Goal: Task Accomplishment & Management: Manage account settings

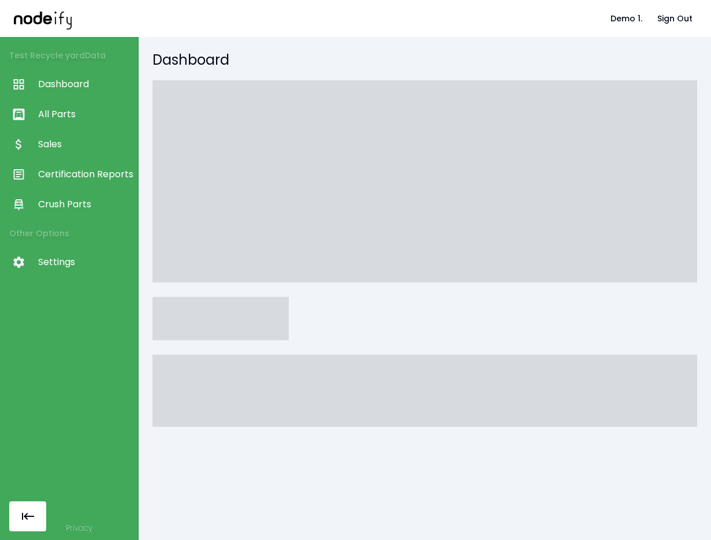
click at [185, 317] on span at bounding box center [220, 318] width 136 height 43
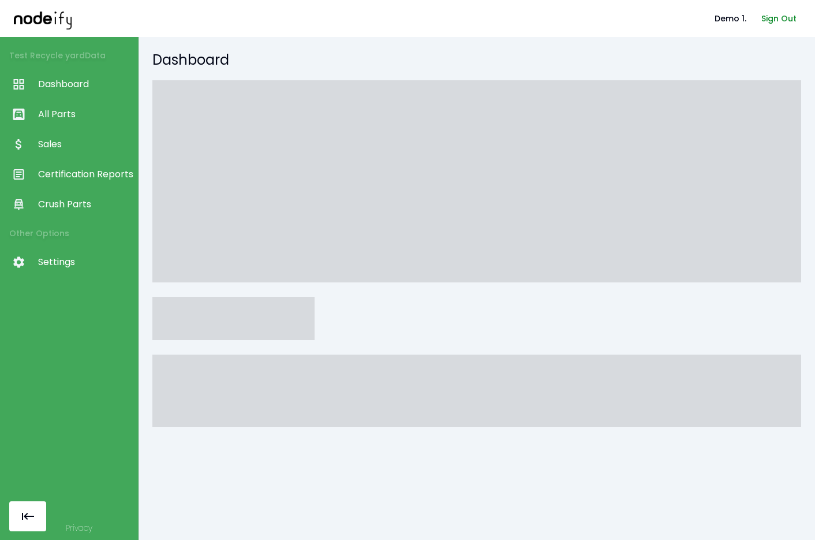
click at [554, 11] on button "Sign Out" at bounding box center [779, 18] width 44 height 21
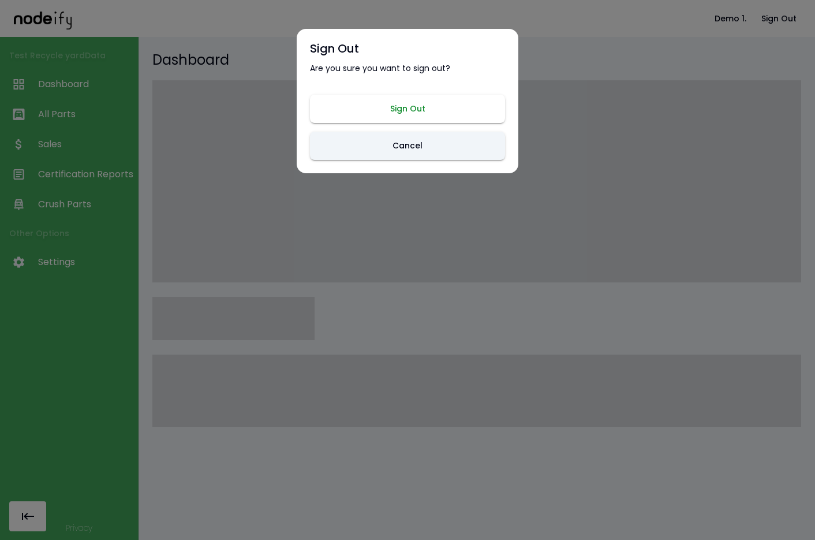
click at [408, 117] on button "Sign Out" at bounding box center [407, 109] width 195 height 28
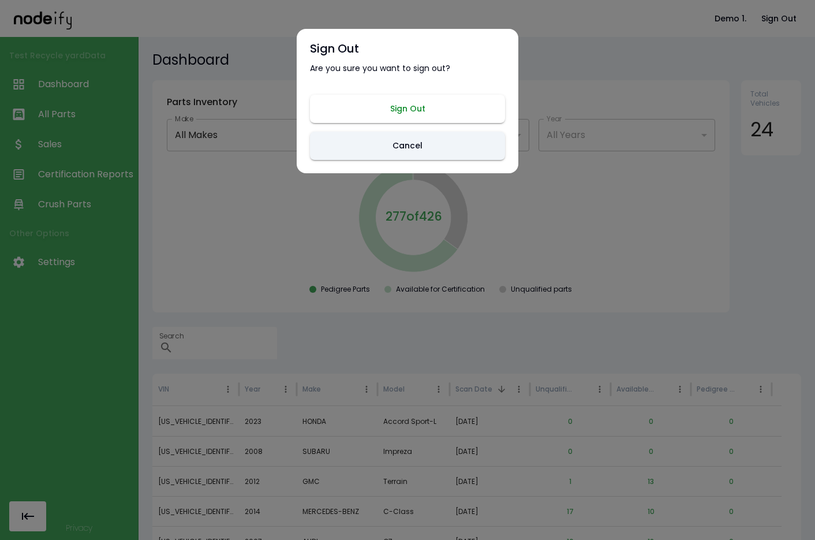
click at [382, 109] on button "Sign Out" at bounding box center [407, 109] width 195 height 28
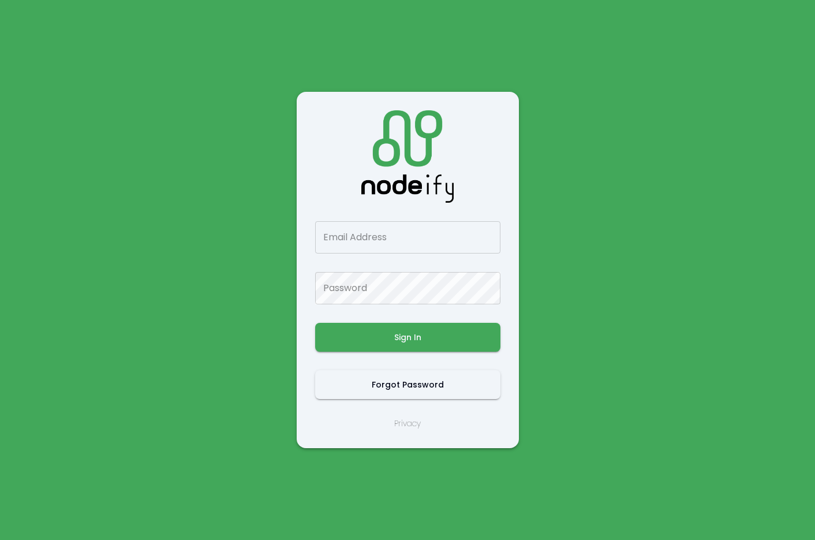
click at [269, 161] on main "Email Address Email Address Password Password Sign In Forgot Password Privacy" at bounding box center [407, 270] width 693 height 540
click at [349, 240] on input "***" at bounding box center [407, 237] width 185 height 32
type input "**"
click at [346, 234] on input "**" at bounding box center [407, 237] width 185 height 32
drag, startPoint x: 335, startPoint y: 237, endPoint x: 301, endPoint y: 226, distance: 35.1
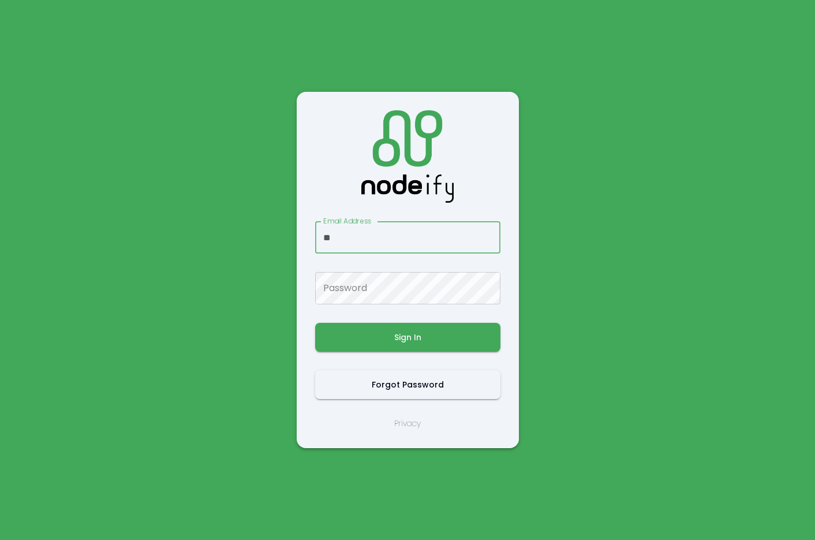
click at [315, 234] on input "**" at bounding box center [407, 237] width 185 height 32
type input "******"
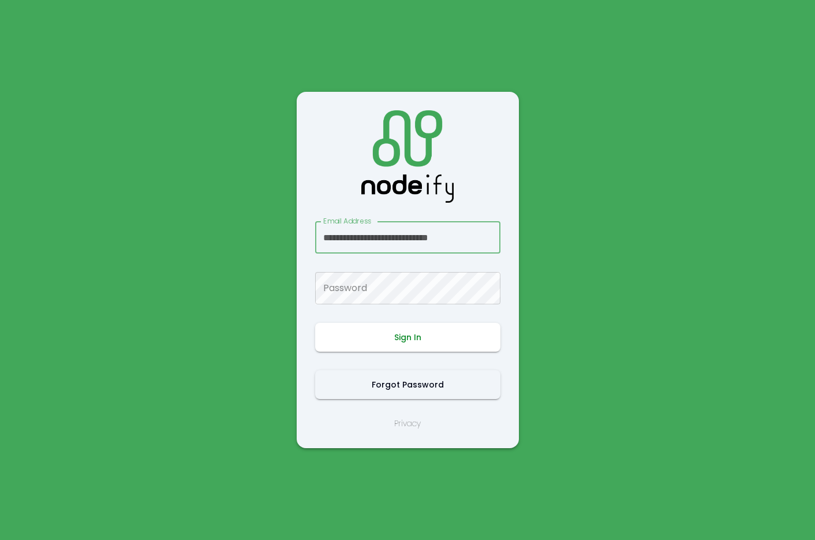
scroll to position [0, 8]
type input "**********"
click at [415, 338] on button "Sign In" at bounding box center [407, 337] width 185 height 29
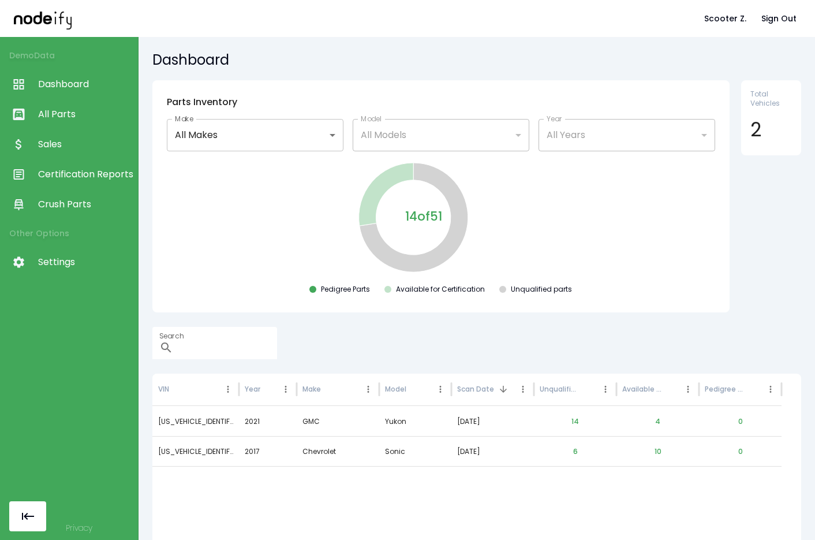
click at [65, 148] on span "Sales" at bounding box center [85, 144] width 94 height 14
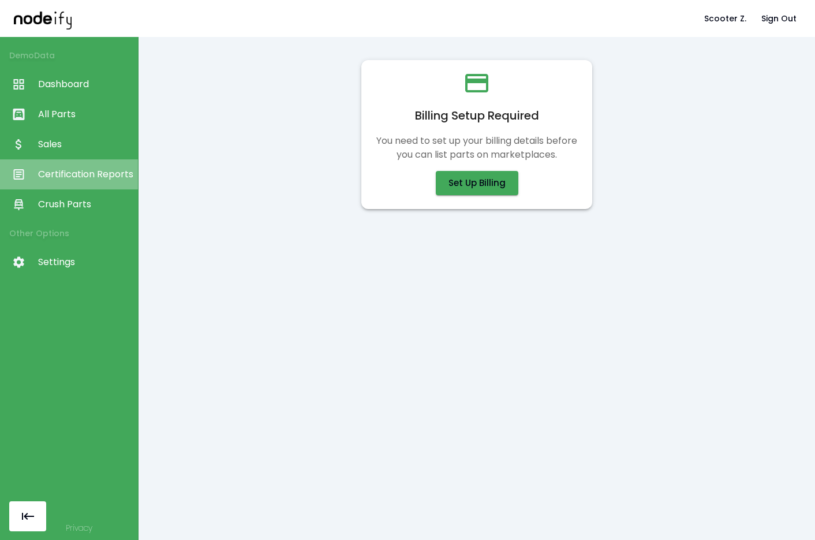
click at [81, 174] on span "Certification Reports" at bounding box center [85, 174] width 94 height 14
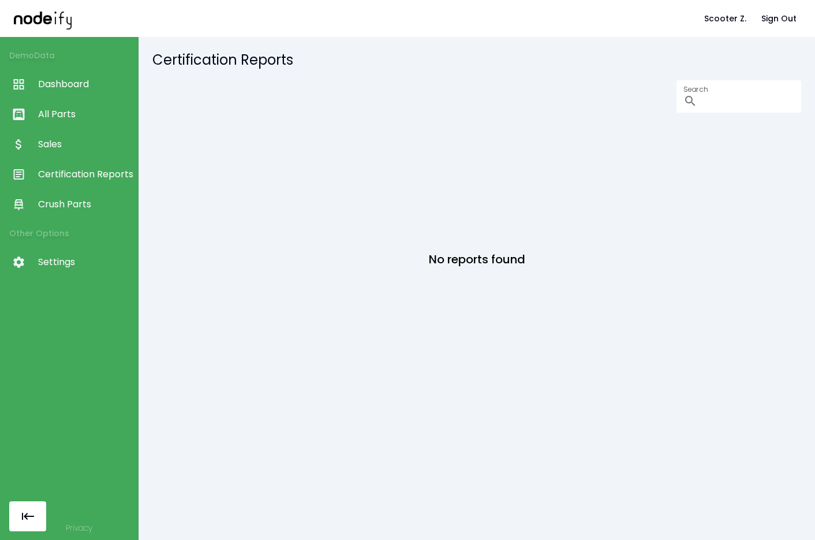
click at [77, 209] on span "Crush Parts" at bounding box center [85, 204] width 94 height 14
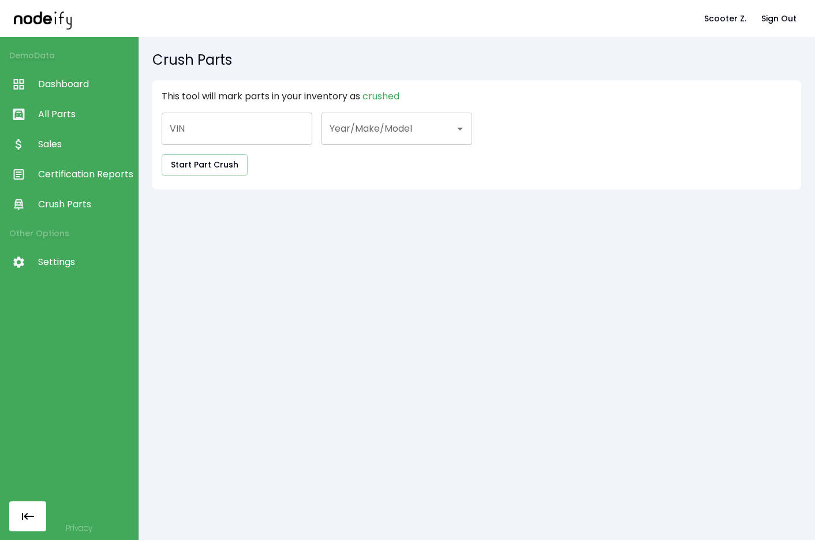
click at [83, 112] on span "All Parts" at bounding box center [85, 114] width 94 height 14
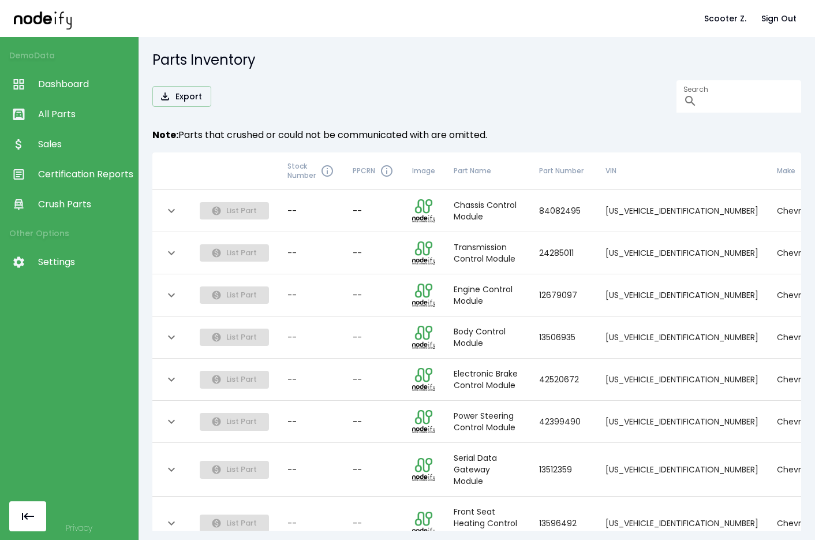
click at [88, 268] on span "Settings" at bounding box center [85, 262] width 94 height 14
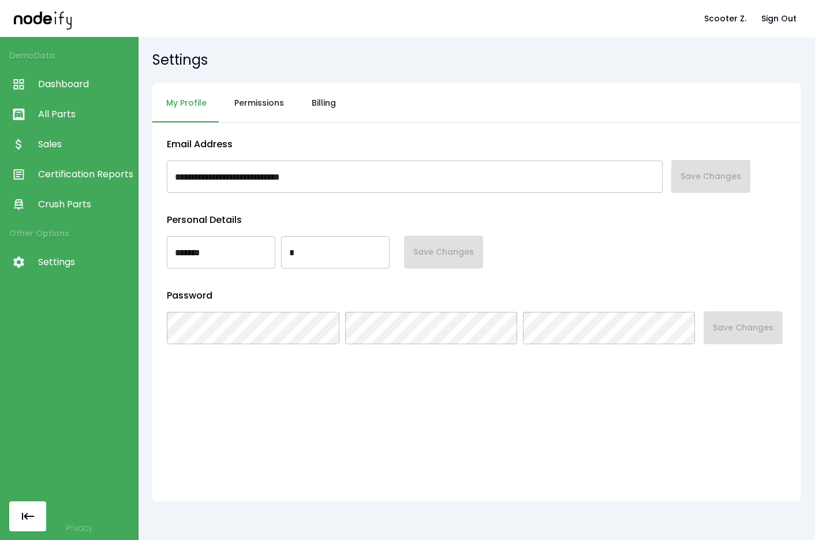
click at [301, 107] on button "Billing" at bounding box center [324, 103] width 52 height 40
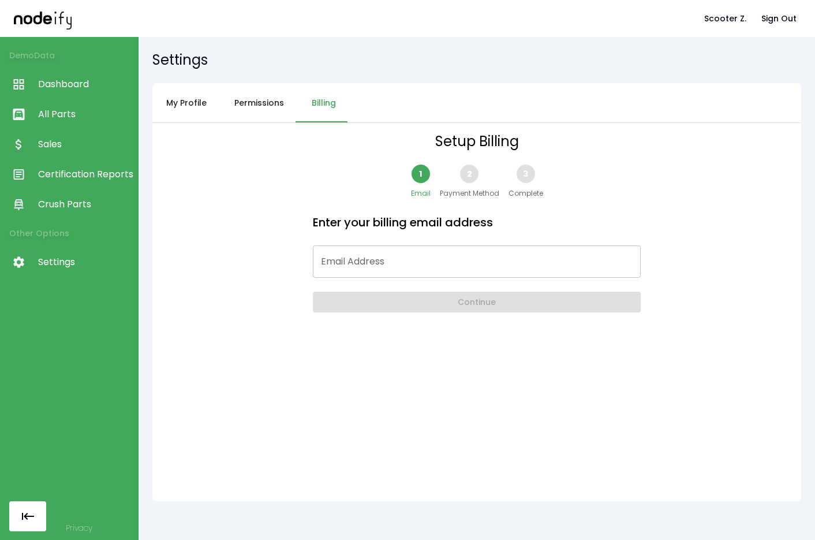
click at [66, 134] on link "Sales" at bounding box center [69, 144] width 138 height 30
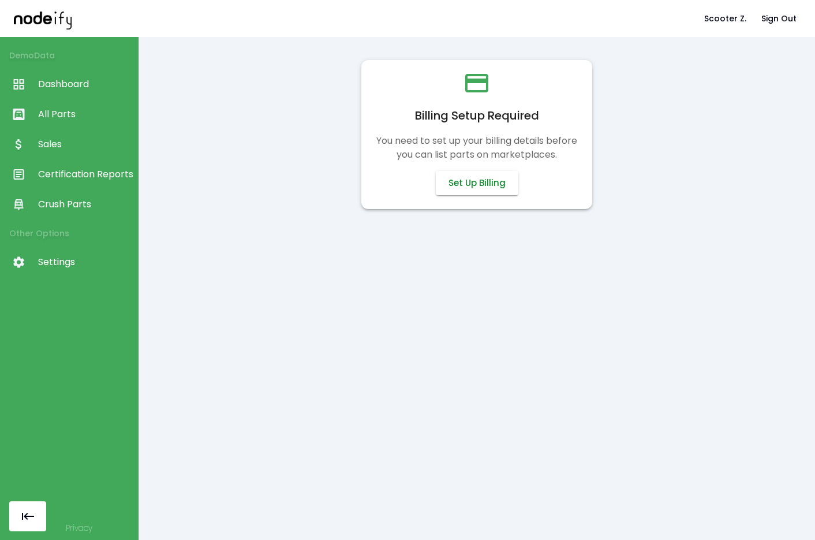
click at [461, 183] on button "Set Up Billing" at bounding box center [477, 183] width 83 height 24
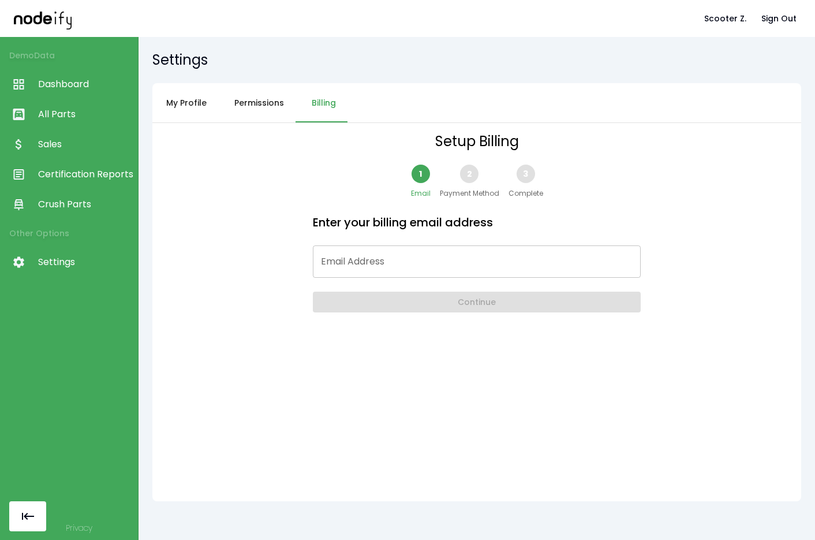
click at [119, 84] on span "Dashboard" at bounding box center [85, 84] width 94 height 14
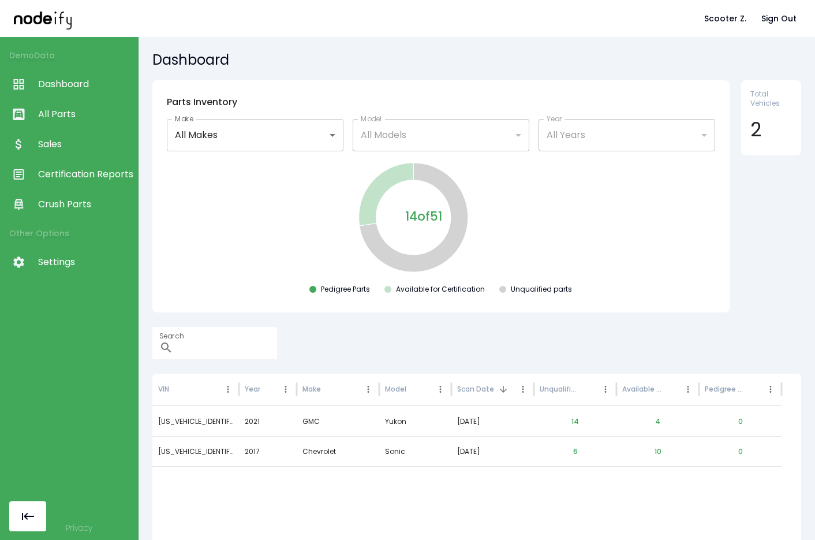
click at [42, 130] on link "Sales" at bounding box center [69, 144] width 138 height 30
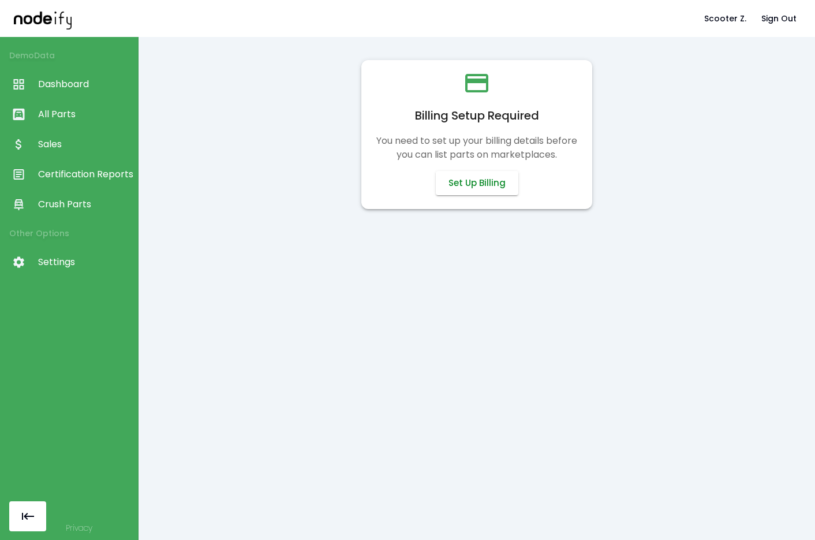
click at [452, 173] on button "Set Up Billing" at bounding box center [477, 183] width 83 height 24
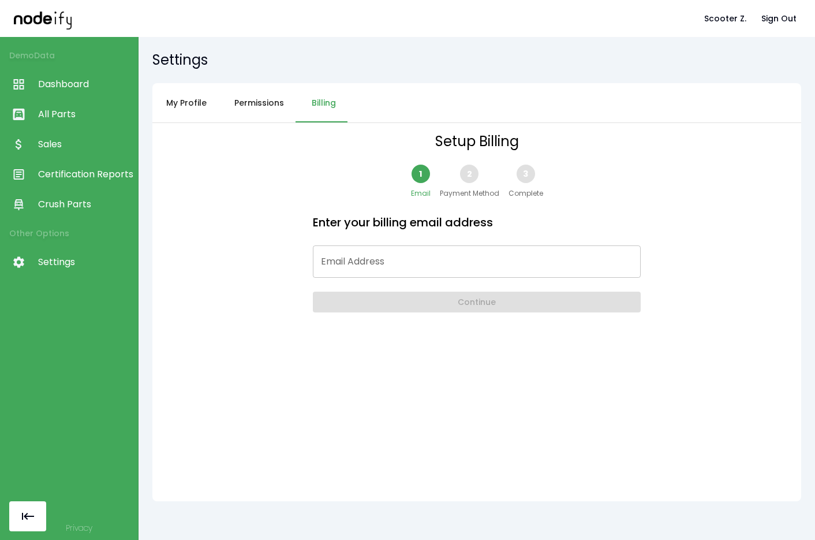
click at [376, 263] on input "Email Address" at bounding box center [477, 261] width 328 height 32
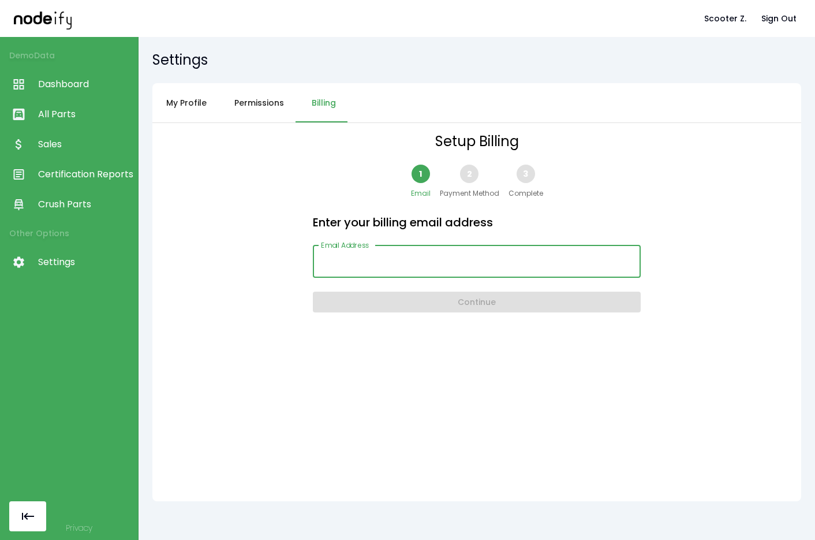
click at [376, 263] on input "Email Address" at bounding box center [477, 261] width 328 height 32
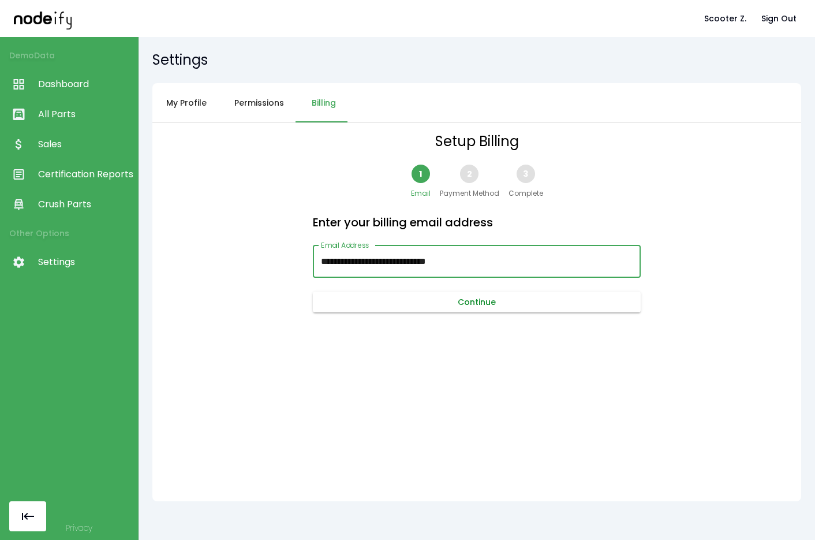
type input "**********"
click at [377, 307] on button "Continue" at bounding box center [477, 301] width 328 height 21
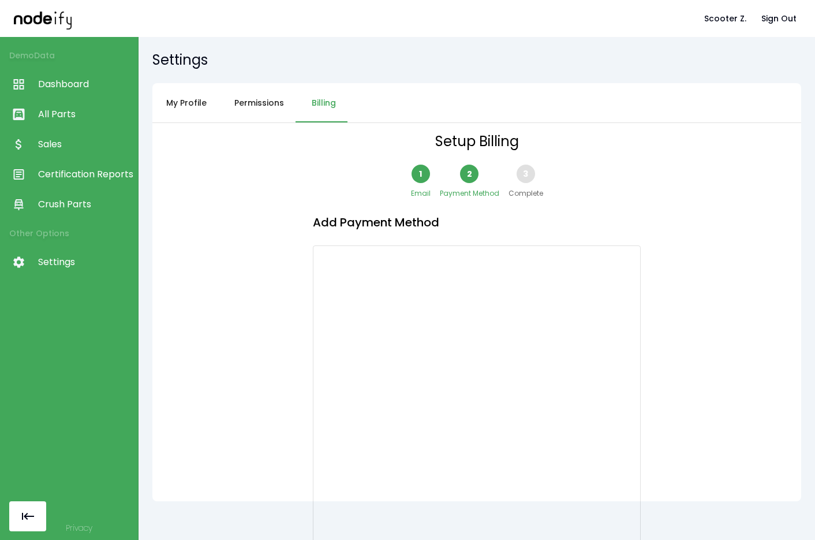
scroll to position [96, 0]
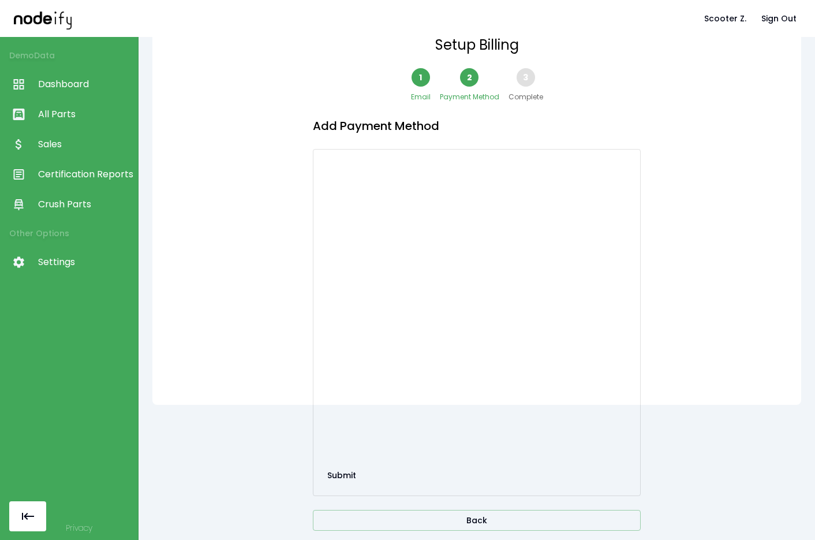
click at [268, 343] on div "Setup Billing 1 Email 2 Payment Method 3 Complete Add Payment Method Submit Back" at bounding box center [476, 216] width 649 height 378
click at [274, 335] on div "Setup Billing 1 Email 2 Payment Method 3 Complete Add Payment Method Submit Back" at bounding box center [476, 216] width 649 height 378
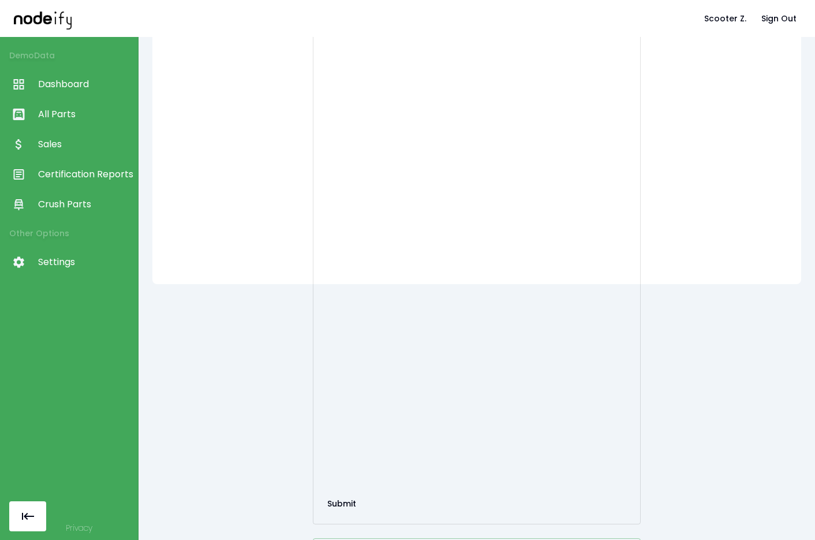
scroll to position [245, 0]
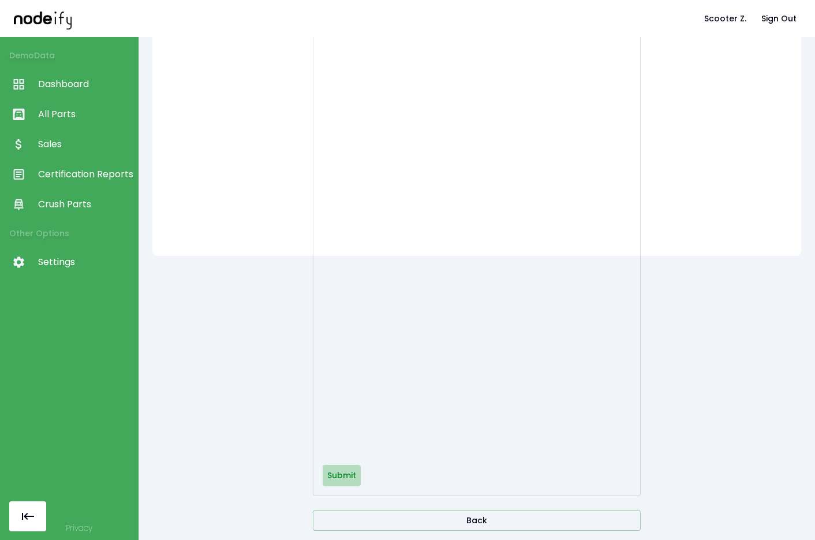
click at [347, 475] on button "Submit" at bounding box center [342, 475] width 38 height 21
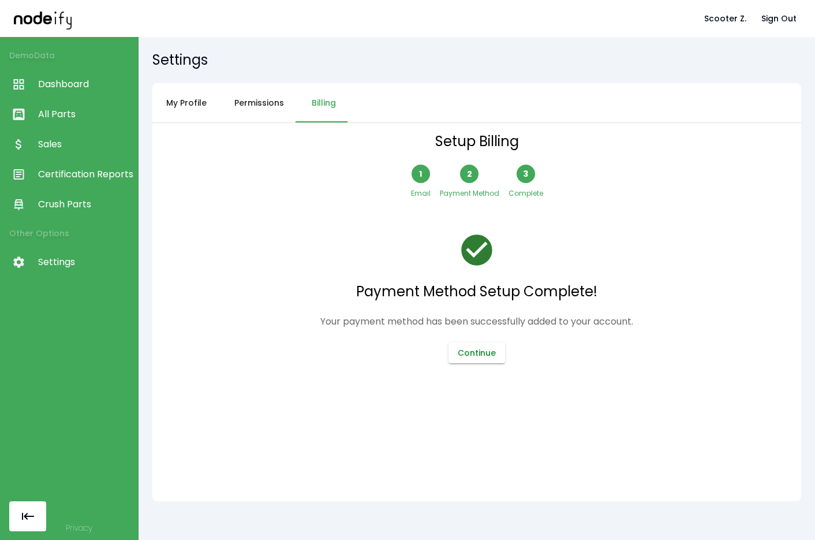
click at [471, 344] on button "Continue" at bounding box center [476, 352] width 57 height 21
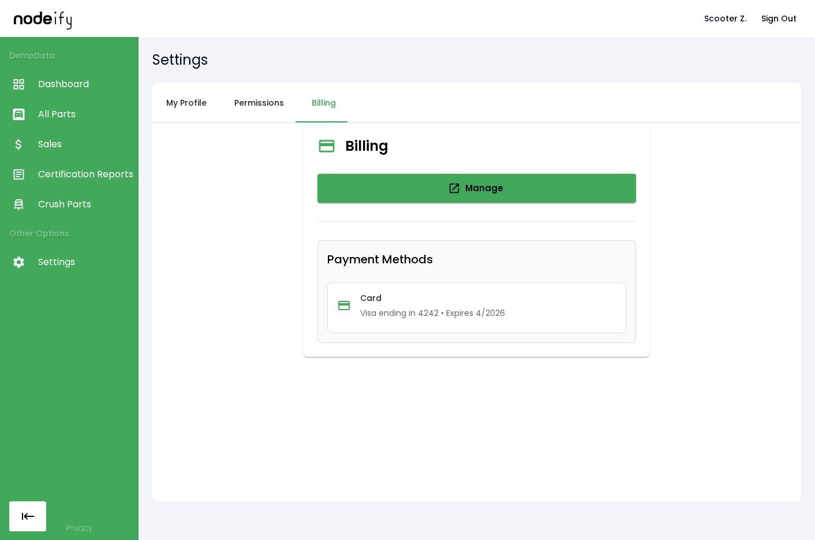
click at [82, 149] on span "Sales" at bounding box center [85, 144] width 94 height 14
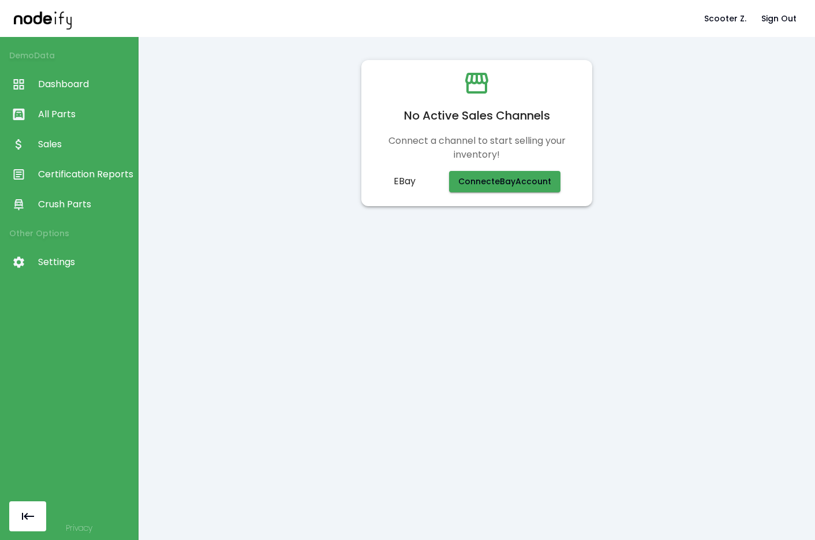
click at [417, 244] on div "No Active Sales Channels Connect a channel to start selling your inventory! eBa…" at bounding box center [477, 288] width 676 height 503
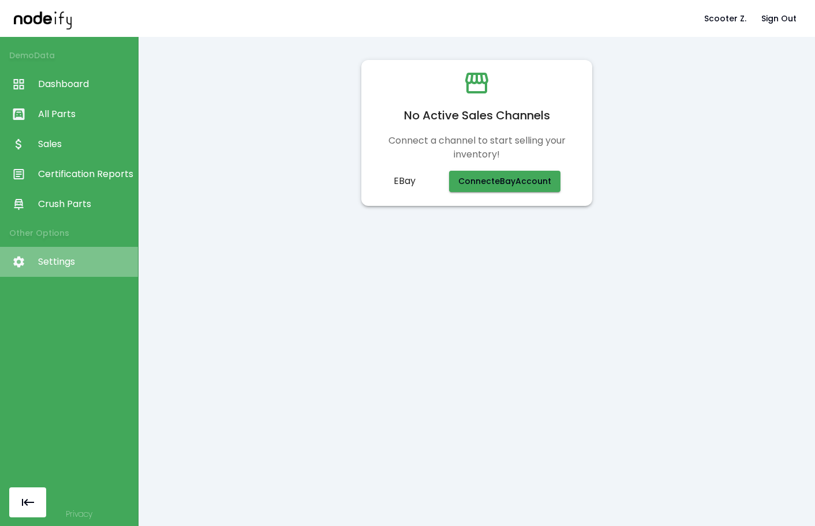
click at [85, 263] on span "Settings" at bounding box center [85, 262] width 94 height 14
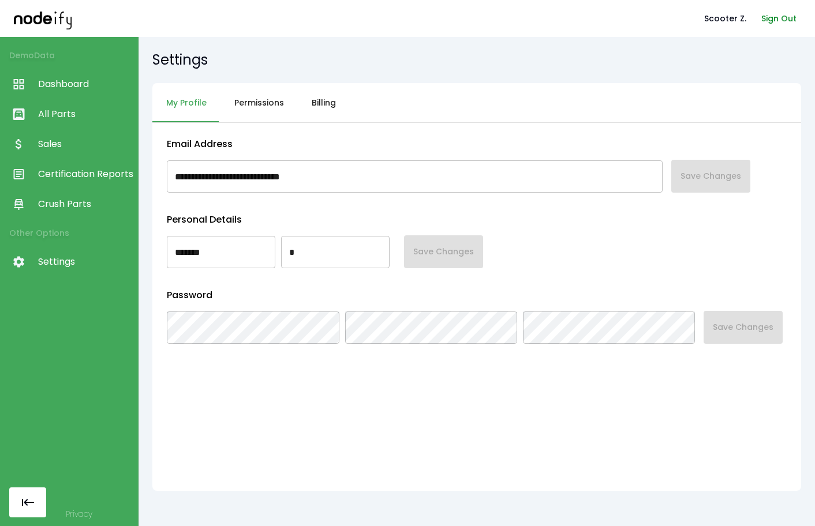
click at [760, 14] on button "Sign Out" at bounding box center [779, 18] width 44 height 21
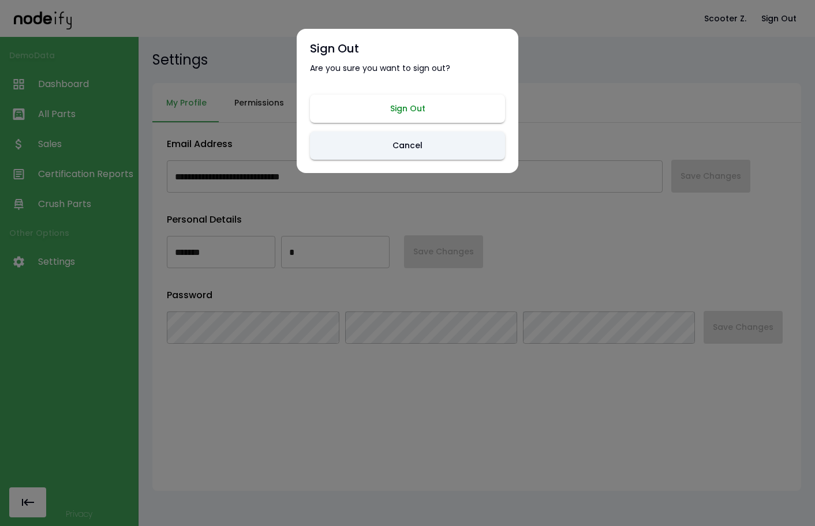
click at [436, 110] on button "Sign Out" at bounding box center [407, 109] width 195 height 28
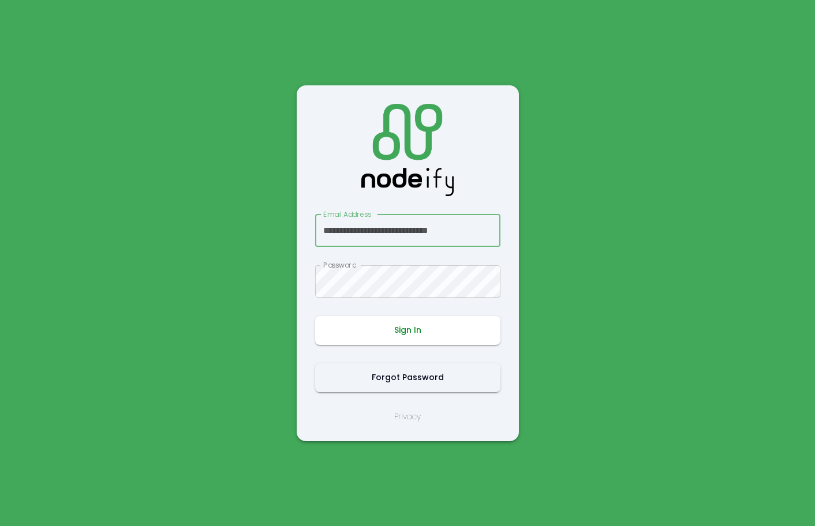
scroll to position [0, 8]
type input "**********"
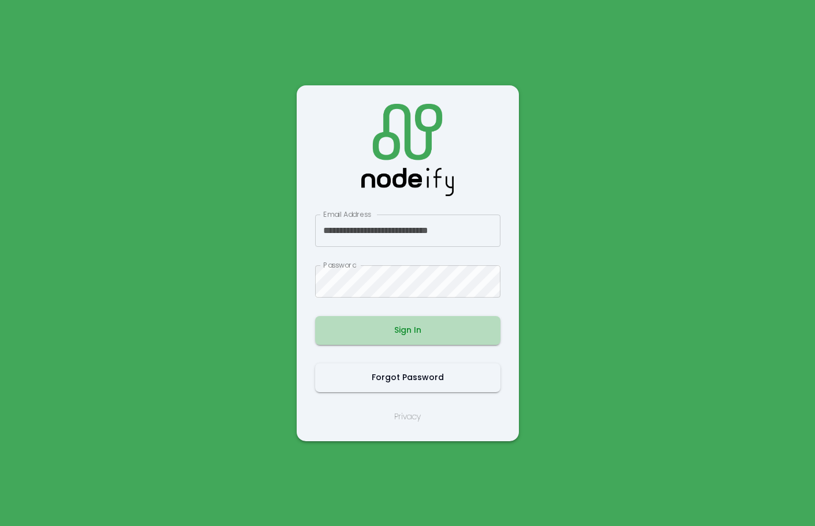
click at [386, 326] on button "Sign In" at bounding box center [407, 330] width 185 height 29
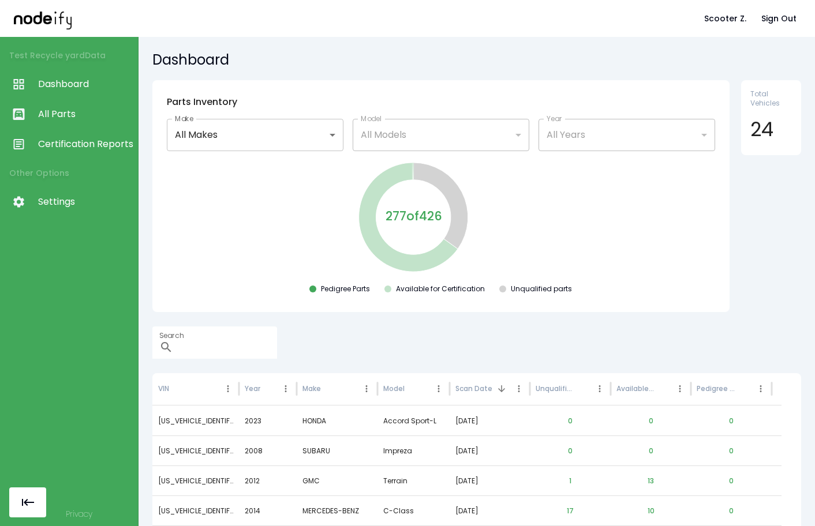
click at [62, 139] on span "Certification Reports" at bounding box center [85, 144] width 94 height 14
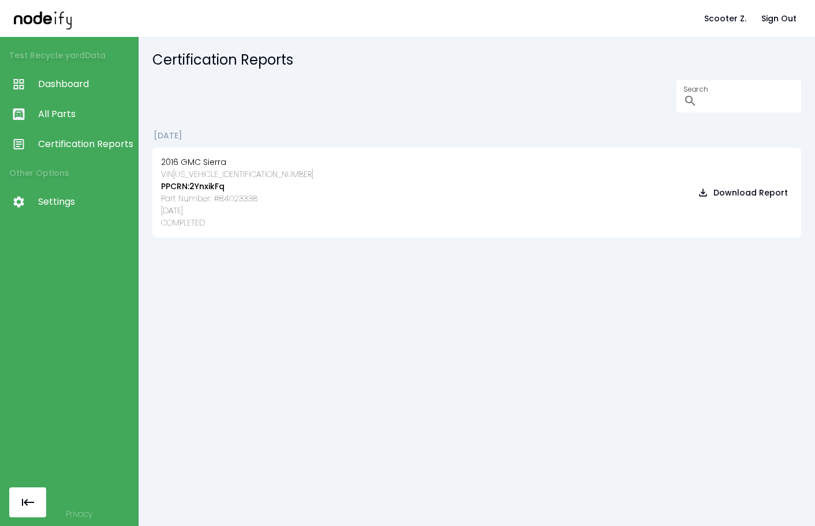
click at [66, 85] on span "Dashboard" at bounding box center [85, 84] width 94 height 14
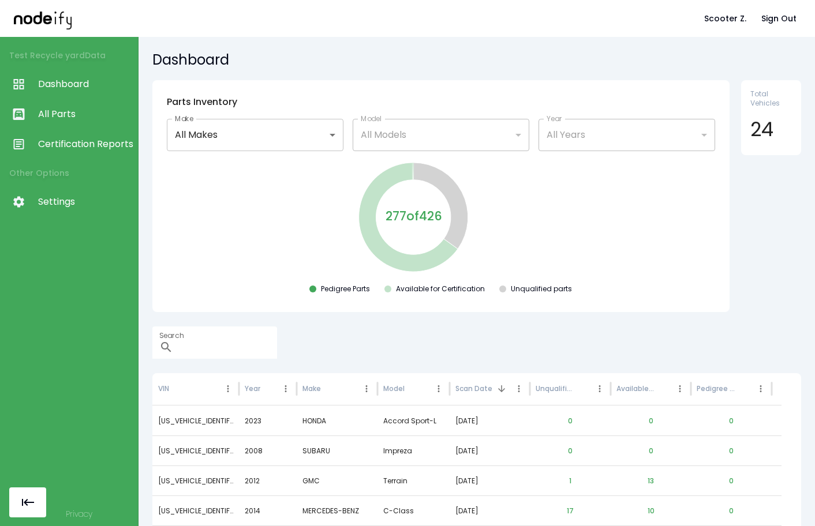
click at [63, 114] on span "All Parts" at bounding box center [85, 114] width 94 height 14
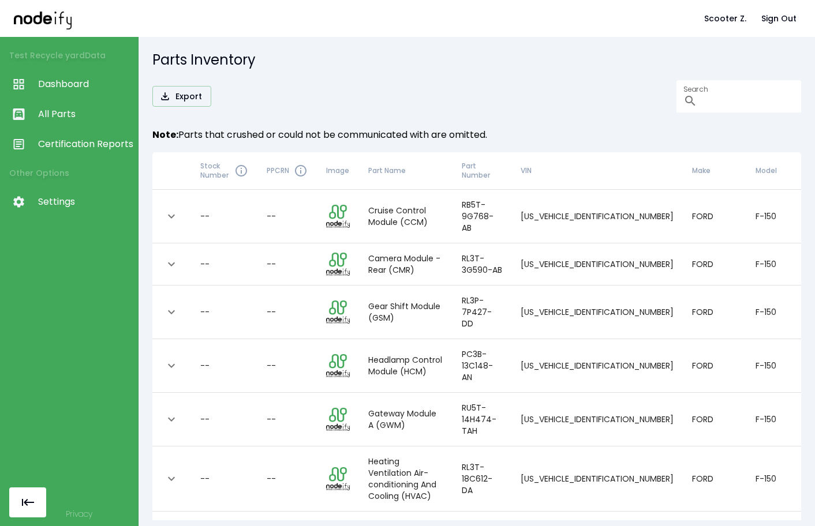
click at [66, 148] on span "Certification Reports" at bounding box center [85, 144] width 94 height 14
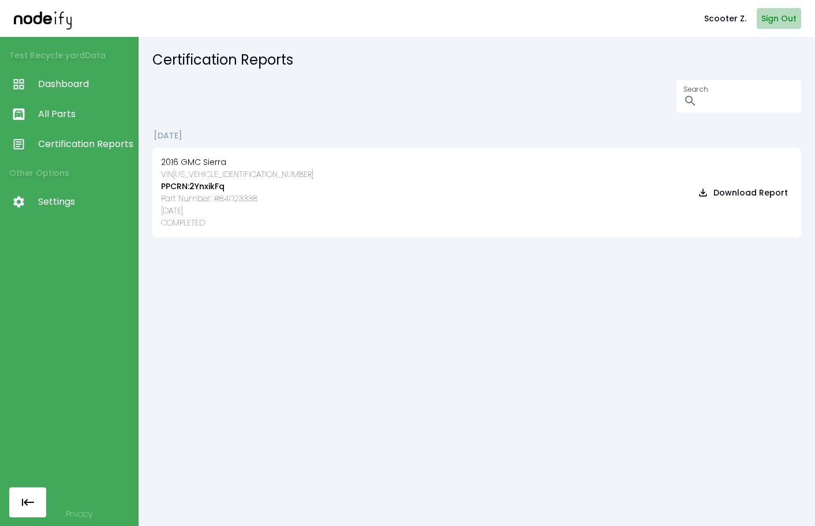
click at [784, 27] on button "Sign Out" at bounding box center [779, 18] width 44 height 21
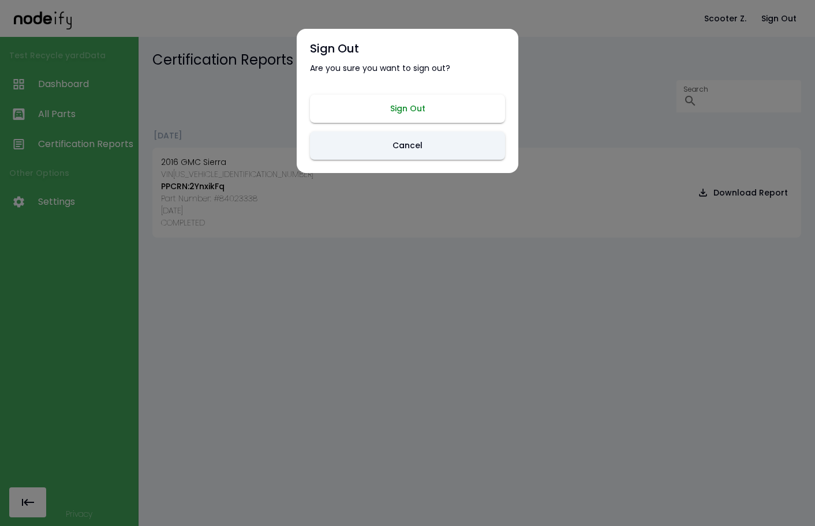
click at [405, 103] on button "Sign Out" at bounding box center [407, 109] width 195 height 28
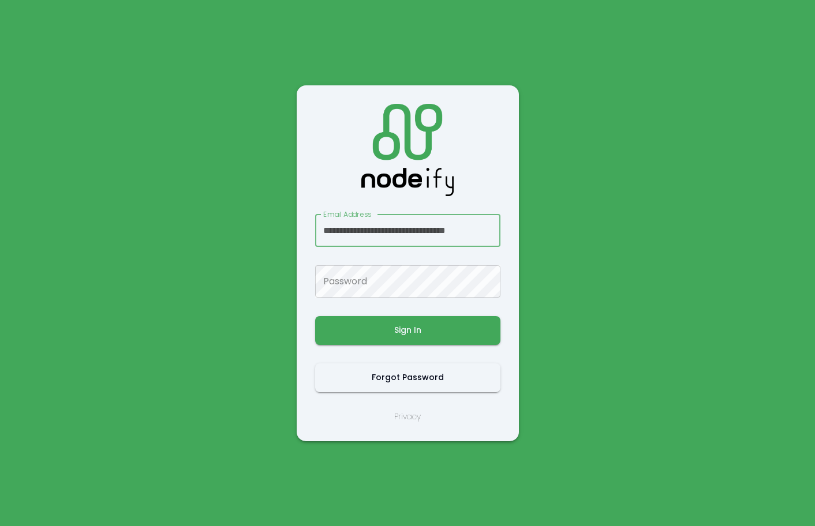
scroll to position [0, 25]
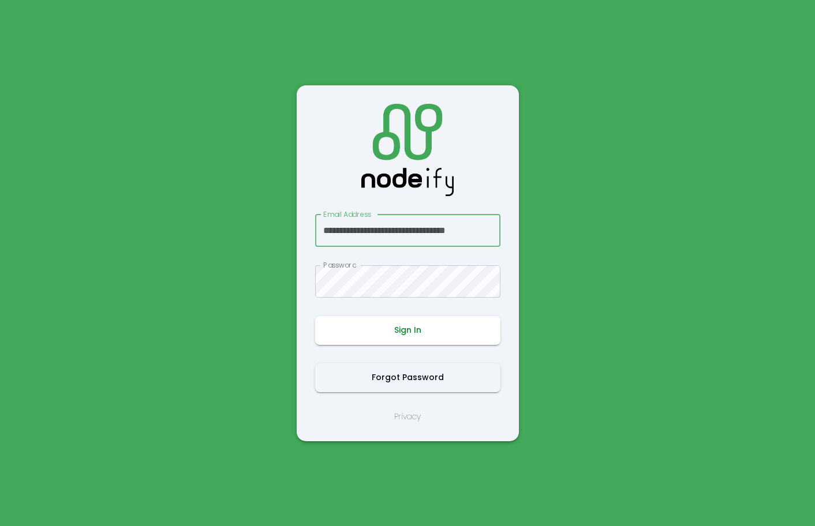
type input "**********"
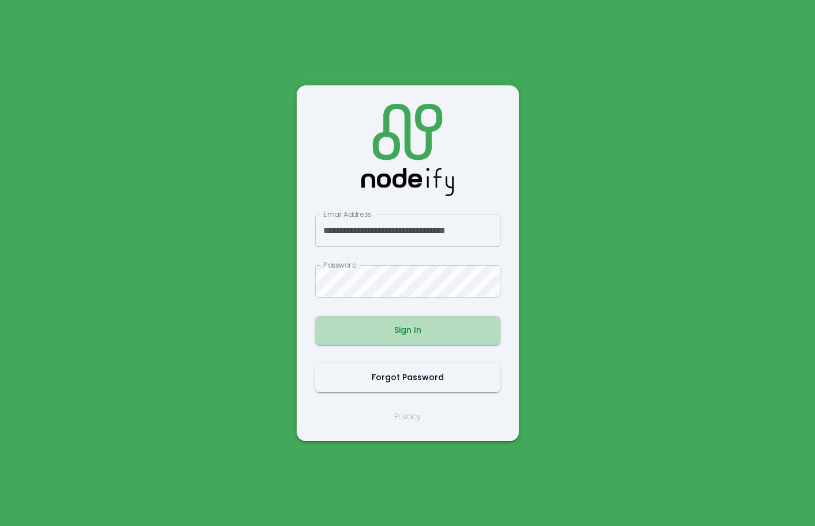
click at [395, 334] on button "Sign In" at bounding box center [407, 330] width 185 height 29
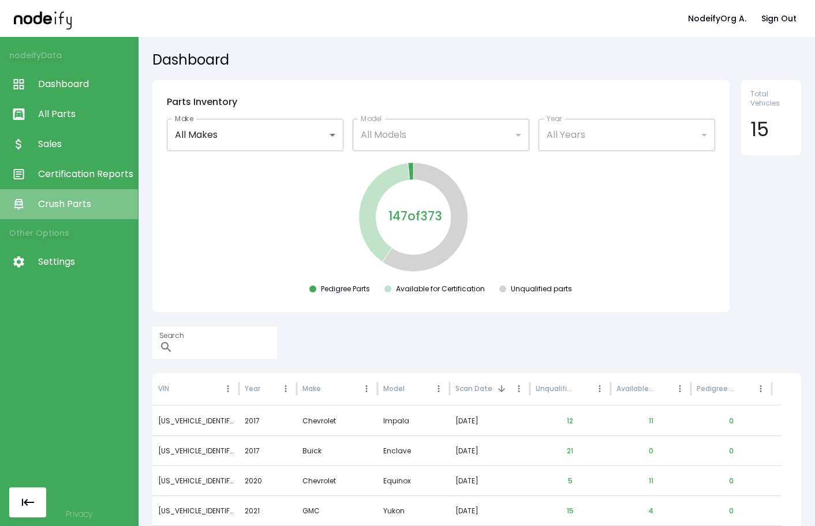
click at [69, 201] on span "Crush Parts" at bounding box center [85, 204] width 94 height 14
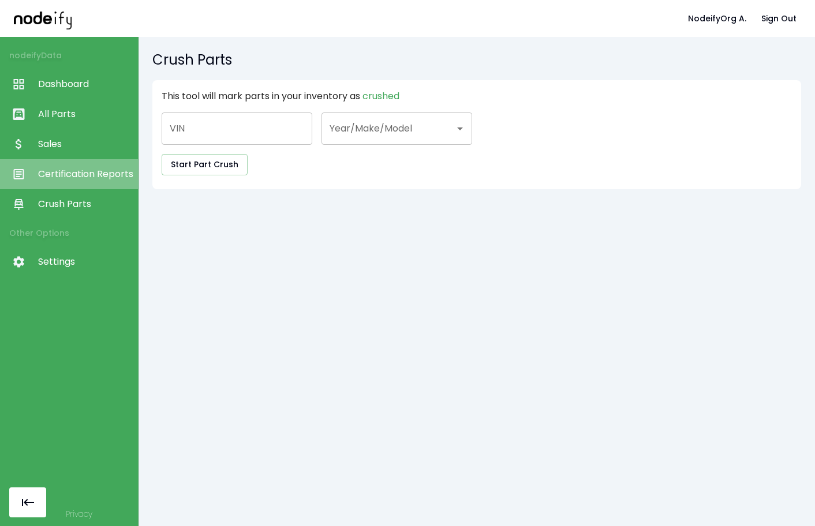
click at [59, 170] on span "Certification Reports" at bounding box center [85, 174] width 94 height 14
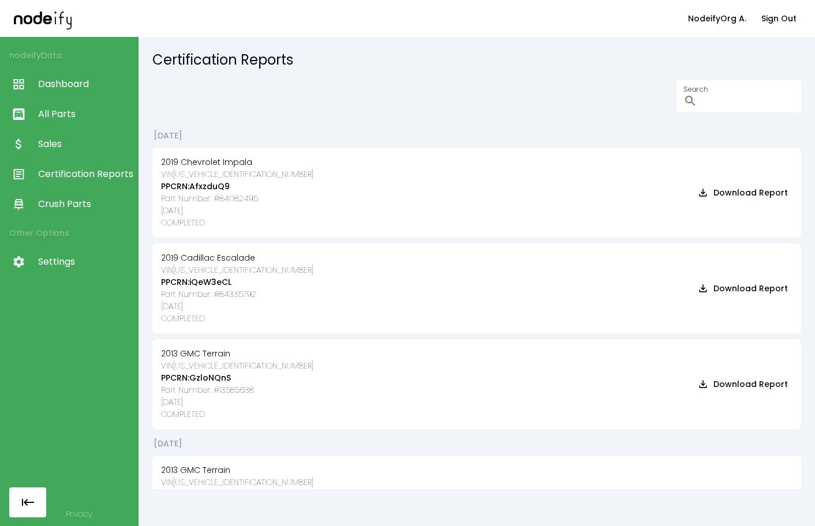
click at [55, 142] on span "Sales" at bounding box center [85, 144] width 94 height 14
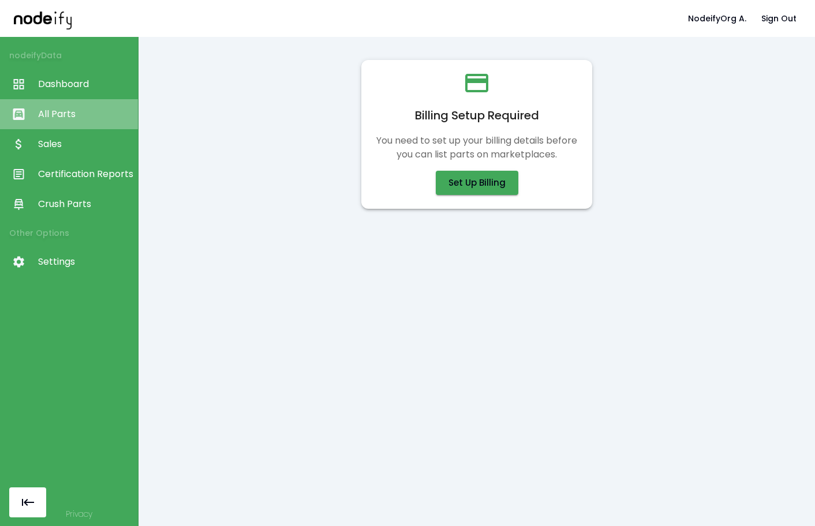
click at [58, 121] on link "All Parts" at bounding box center [69, 114] width 138 height 30
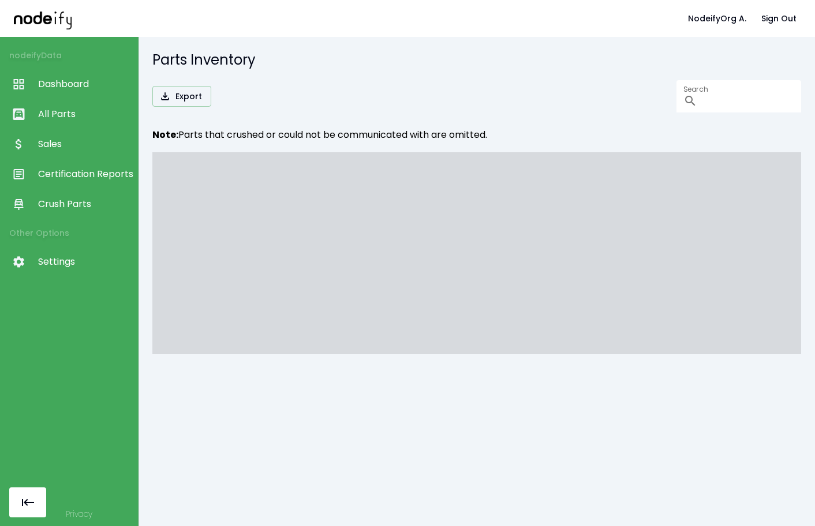
click at [72, 91] on span "Dashboard" at bounding box center [85, 84] width 94 height 14
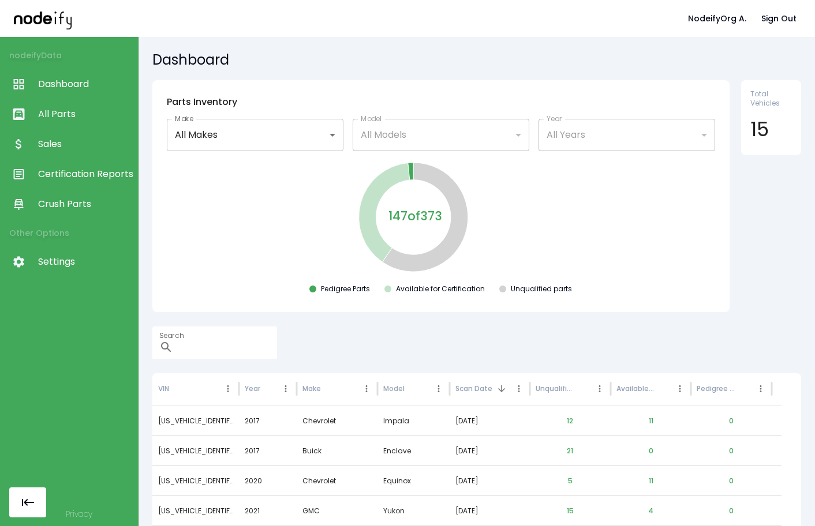
click at [63, 261] on span "Settings" at bounding box center [85, 262] width 94 height 14
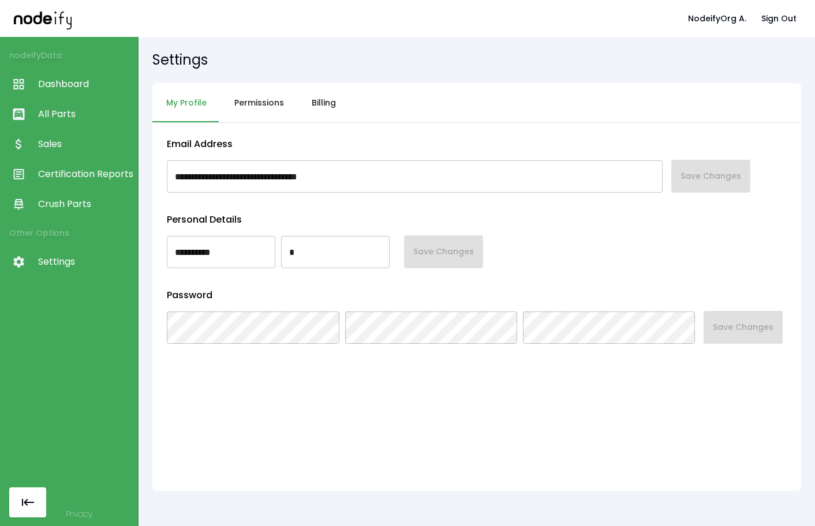
click at [324, 104] on button "Billing" at bounding box center [324, 103] width 52 height 40
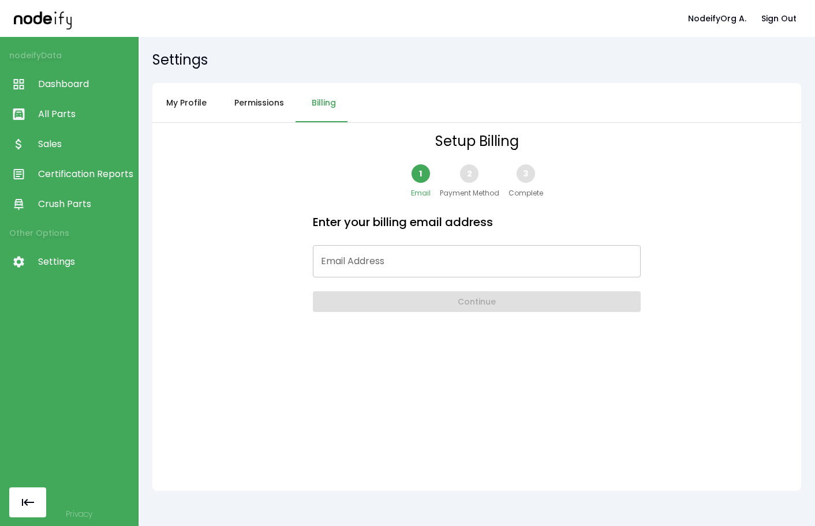
click at [47, 76] on link "Dashboard" at bounding box center [69, 84] width 138 height 30
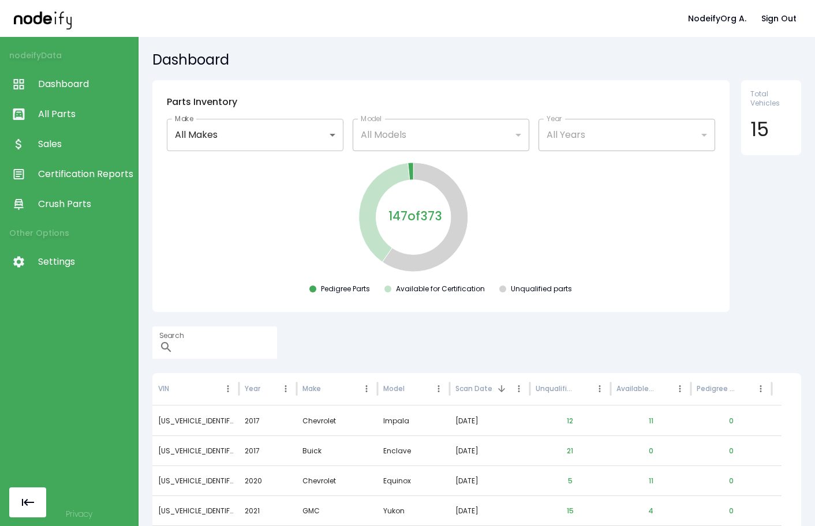
click at [65, 129] on nav "nodeify Data Dashboard All Parts Sales Certification Reports Crush Parts Other …" at bounding box center [69, 159] width 138 height 245
click at [66, 141] on span "Sales" at bounding box center [85, 144] width 94 height 14
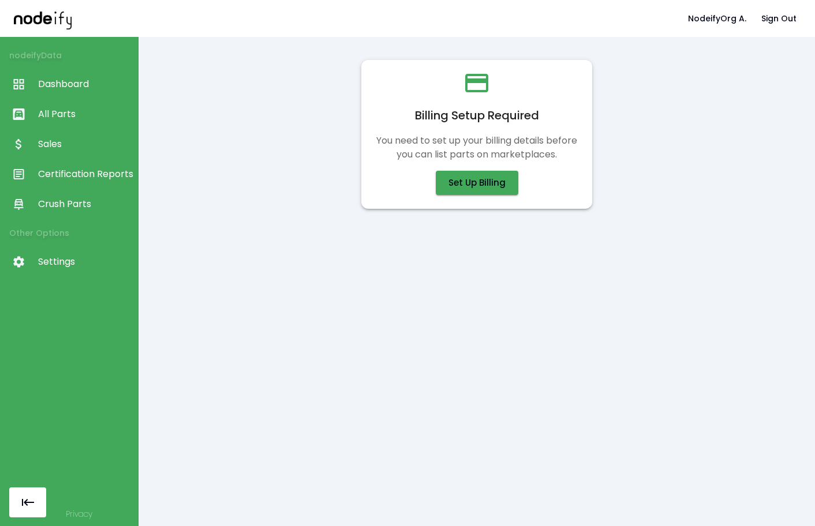
click at [655, 180] on div "Billing Setup Required You need to set up your billing details before you can l…" at bounding box center [476, 134] width 649 height 167
click at [779, 19] on button "Sign Out" at bounding box center [779, 18] width 44 height 21
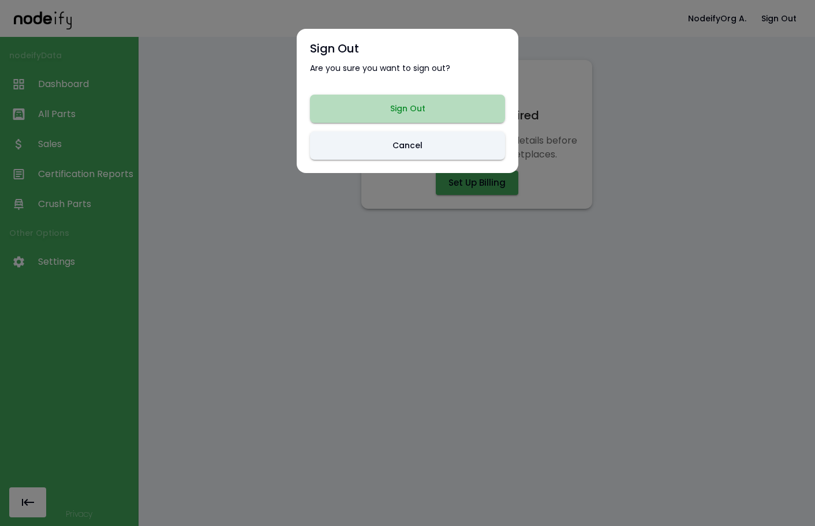
click at [411, 114] on button "Sign Out" at bounding box center [407, 109] width 195 height 28
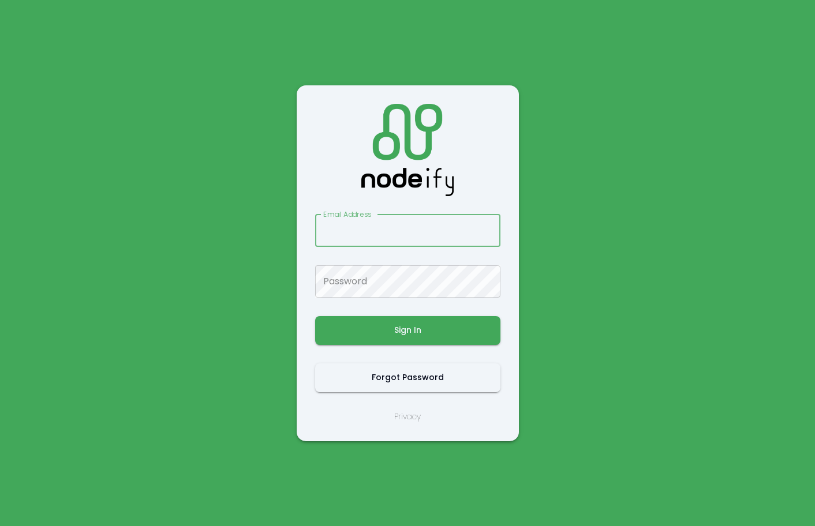
click at [558, 225] on main "Email Address Email Address Password Password Sign In Forgot Password Privacy" at bounding box center [407, 263] width 693 height 526
click at [383, 225] on input "Email Address" at bounding box center [407, 231] width 185 height 32
type input "**********"
click at [403, 324] on button "Sign In" at bounding box center [407, 330] width 185 height 29
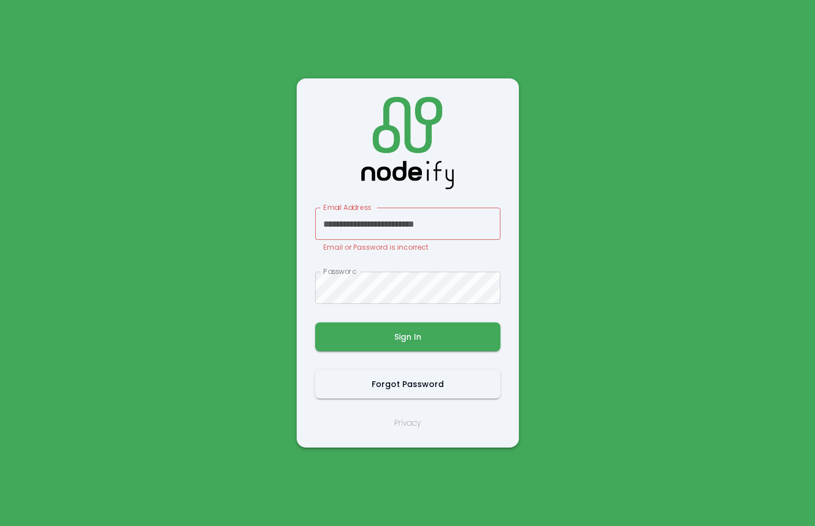
click at [296, 244] on main "**********" at bounding box center [407, 263] width 693 height 526
click at [598, 271] on main "**********" at bounding box center [407, 263] width 693 height 526
